Goal: Information Seeking & Learning: Understand process/instructions

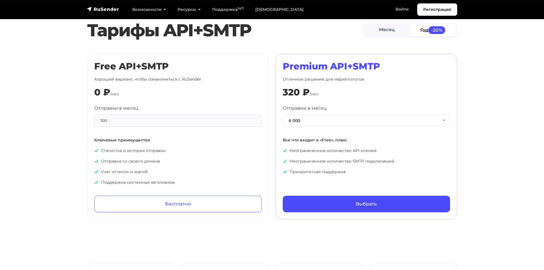
scroll to position [228, 0]
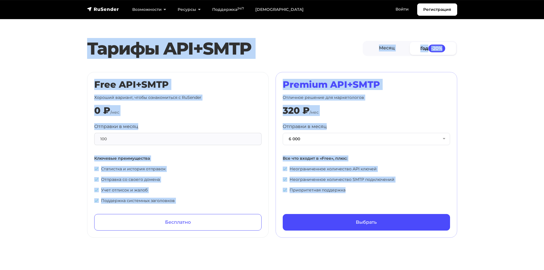
drag, startPoint x: 82, startPoint y: 50, endPoint x: 469, endPoint y: 206, distance: 418.2
click at [465, 216] on section "Тарифы API+SMTP Месяц Год -20% Free API+SMTP Хороший вариант, чтобы ознакомитьс…" at bounding box center [272, 136] width 544 height 202
click at [490, 181] on section "Тарифы API+SMTP Месяц Год -20% Free API+SMTP Хороший вариант, чтобы ознакомитьс…" at bounding box center [272, 136] width 544 height 202
click at [499, 121] on section "Тарифы API+SMTP Месяц Год -20% Free API+SMTP Хороший вариант, чтобы ознакомитьс…" at bounding box center [272, 136] width 544 height 202
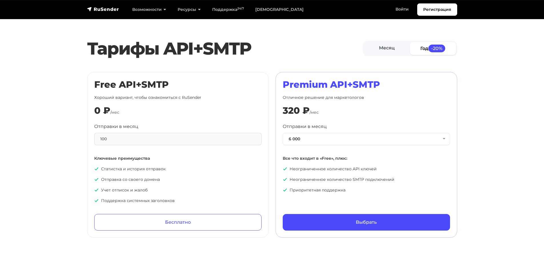
click at [165, 54] on h2 "Тарифы API+SMTP" at bounding box center [225, 48] width 276 height 21
click at [257, 43] on h2 "Тарифы API+SMTP" at bounding box center [225, 48] width 276 height 21
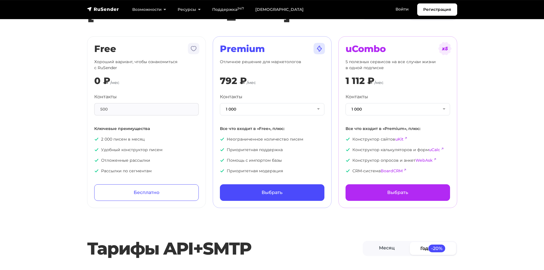
scroll to position [0, 0]
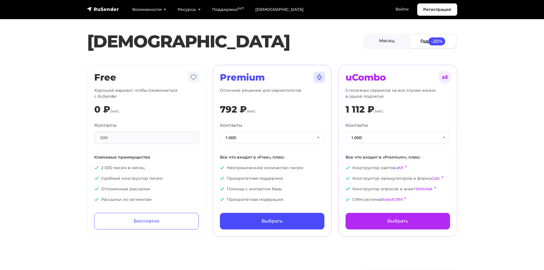
drag, startPoint x: 264, startPoint y: 53, endPoint x: 201, endPoint y: 47, distance: 63.1
click at [201, 47] on h1 "[DEMOGRAPHIC_DATA]" at bounding box center [225, 41] width 276 height 21
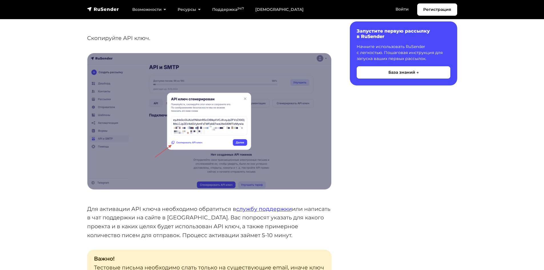
scroll to position [502, 0]
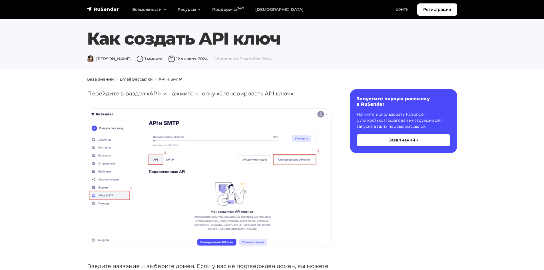
drag, startPoint x: 280, startPoint y: 39, endPoint x: 79, endPoint y: 25, distance: 200.7
click at [79, 25] on section "Как создать API ключ Дарья Л. 1 минута 12 января 2024 Обновлено: 7 октября 2024" at bounding box center [272, 34] width 544 height 69
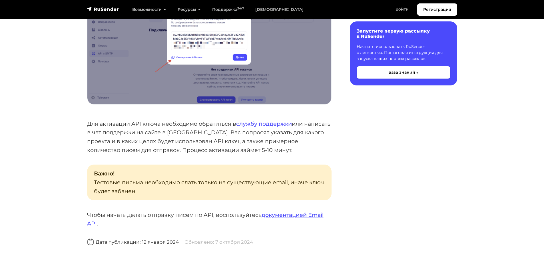
scroll to position [542, 0]
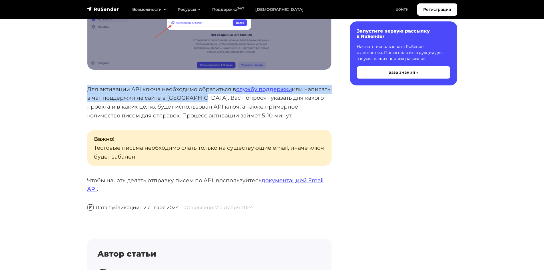
drag, startPoint x: 83, startPoint y: 89, endPoint x: 226, endPoint y: 96, distance: 144.1
click at [186, 93] on p "Для активации API ключа необходимо обратиться в службу поддержки или написать в…" at bounding box center [209, 102] width 244 height 35
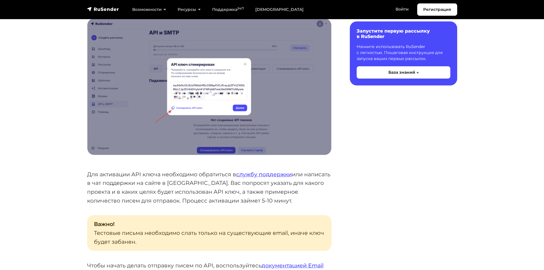
scroll to position [457, 0]
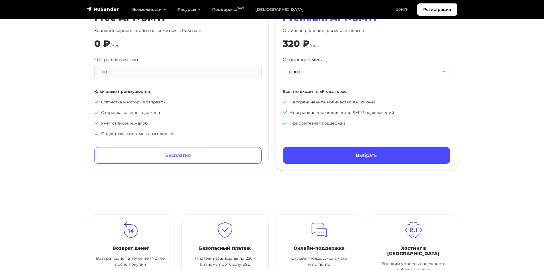
scroll to position [228, 0]
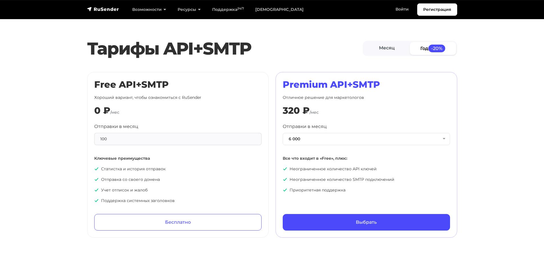
click at [140, 139] on div "100" at bounding box center [177, 139] width 167 height 12
click at [329, 136] on button "6 000" at bounding box center [366, 139] width 167 height 12
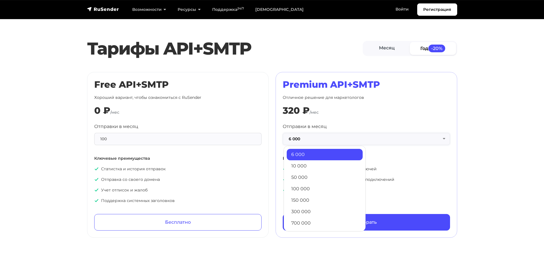
click at [329, 136] on button "6 000" at bounding box center [366, 139] width 167 height 12
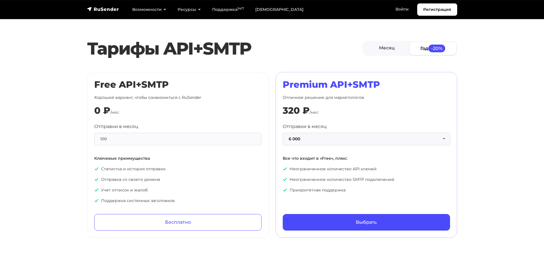
click at [329, 136] on button "6 000" at bounding box center [366, 139] width 167 height 12
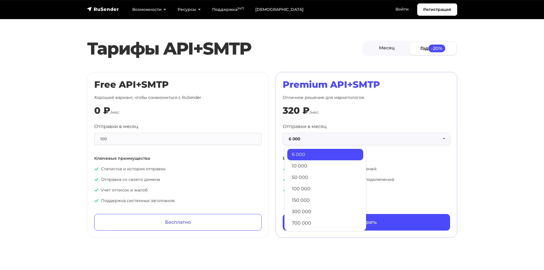
click at [329, 136] on button "6 000" at bounding box center [366, 139] width 167 height 12
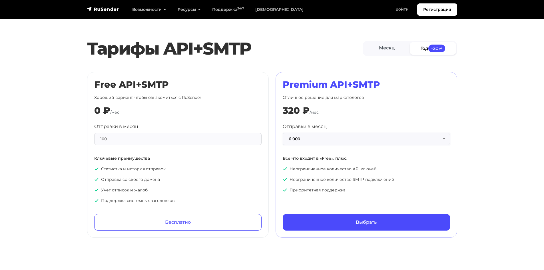
click at [355, 141] on button "6 000" at bounding box center [366, 139] width 167 height 12
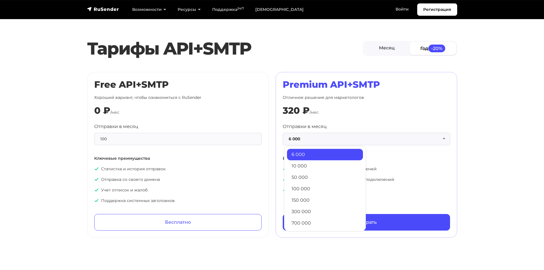
click at [355, 141] on button "6 000" at bounding box center [366, 139] width 167 height 12
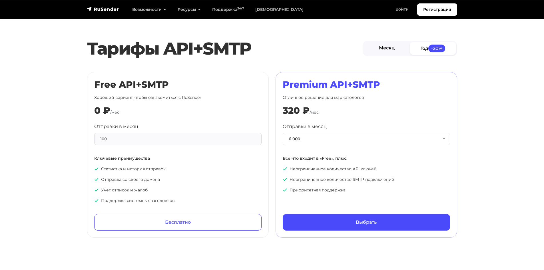
click at [394, 50] on link "Месяц" at bounding box center [387, 48] width 46 height 13
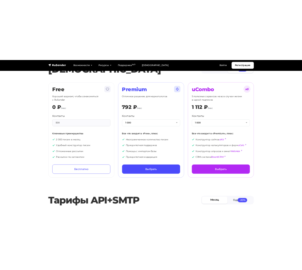
scroll to position [0, 0]
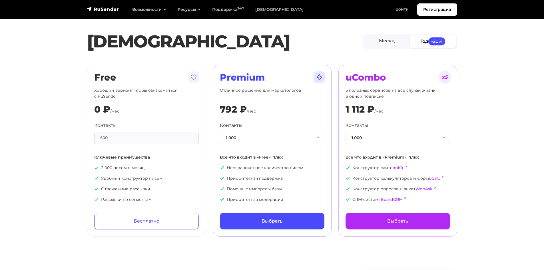
drag, startPoint x: 363, startPoint y: 39, endPoint x: 316, endPoint y: 49, distance: 48.1
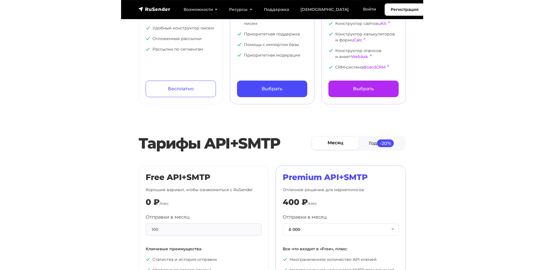
scroll to position [114, 0]
